Goal: Information Seeking & Learning: Find specific fact

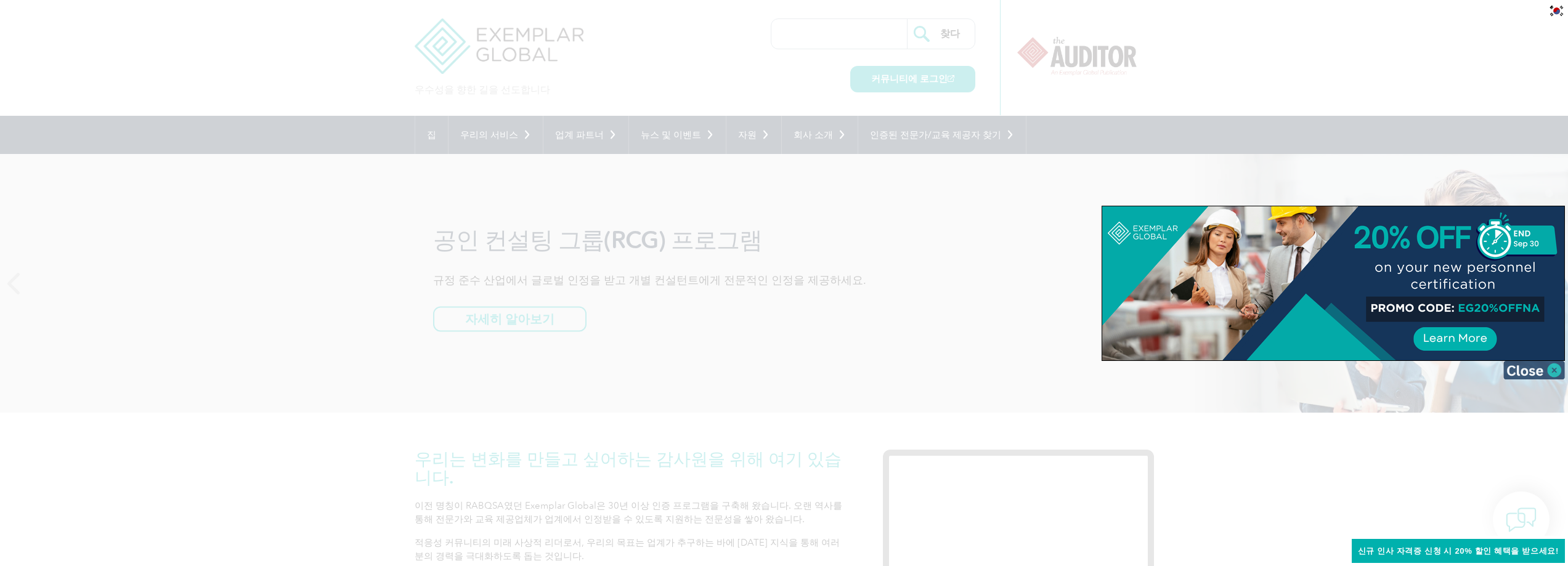
click at [1536, 372] on img at bounding box center [1534, 370] width 61 height 18
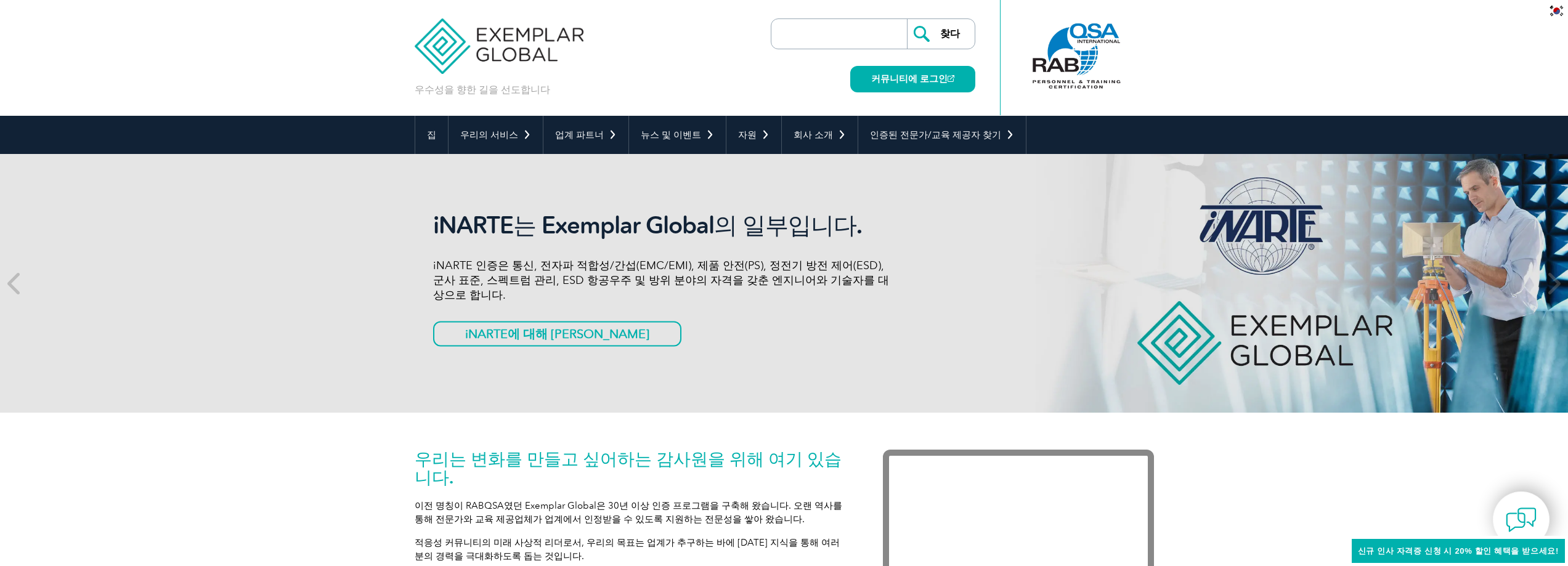
click at [811, 36] on input "search" at bounding box center [842, 33] width 129 height 29
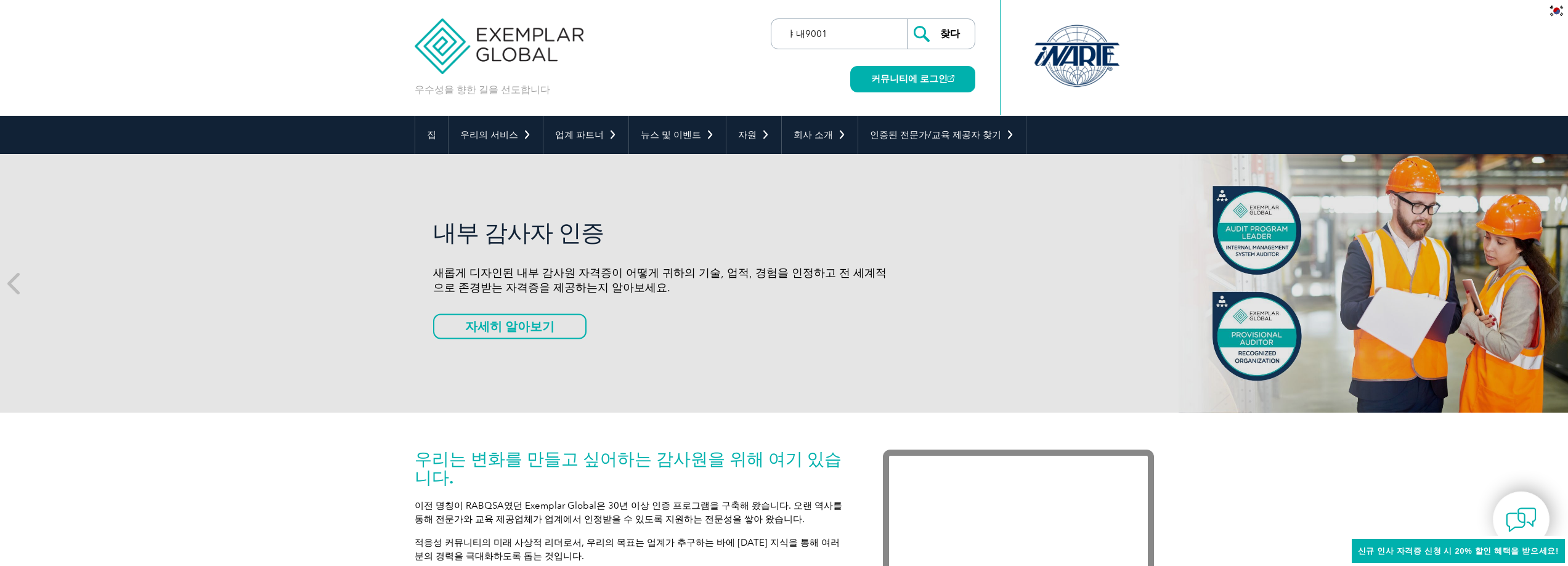
type input "ㅑ내9001"
click at [907, 19] on input "찾다" at bounding box center [941, 33] width 68 height 29
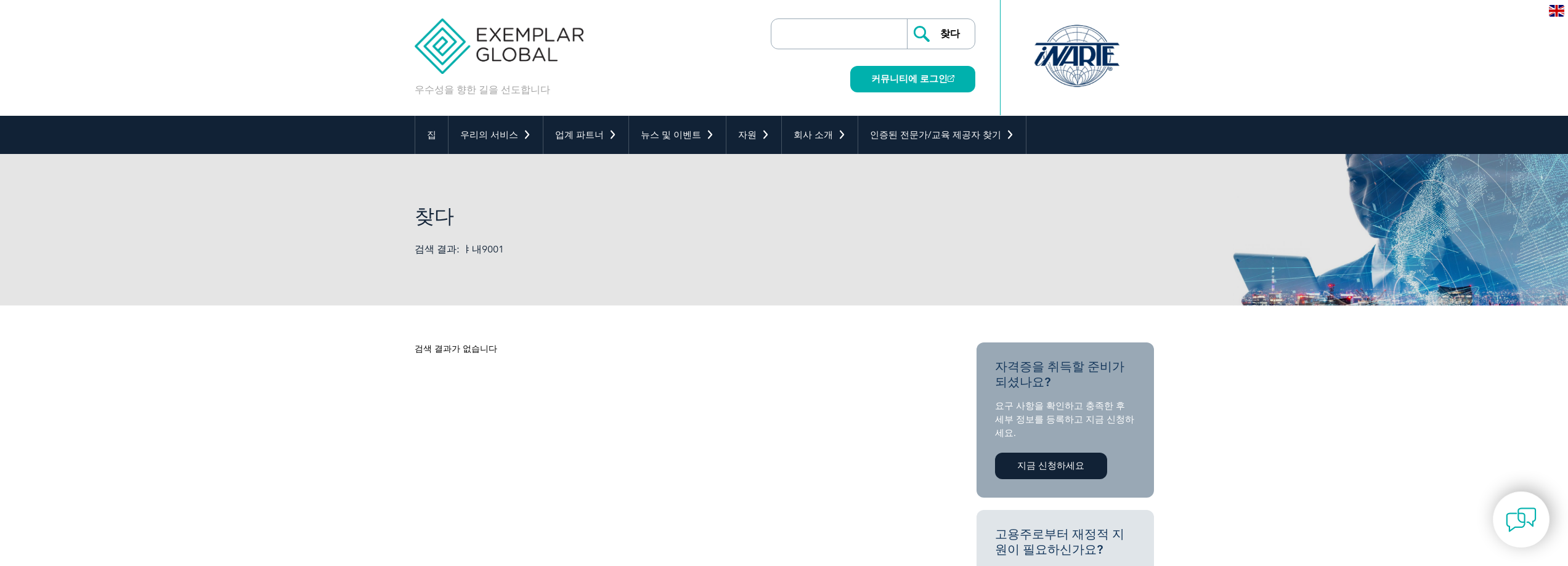
drag, startPoint x: 0, startPoint y: 0, endPoint x: 772, endPoint y: 42, distance: 773.1
click at [772, 42] on form "찾다" at bounding box center [873, 33] width 205 height 31
type input "iso9001"
click at [907, 19] on input "찾다" at bounding box center [941, 33] width 68 height 29
